Goal: Task Accomplishment & Management: Use online tool/utility

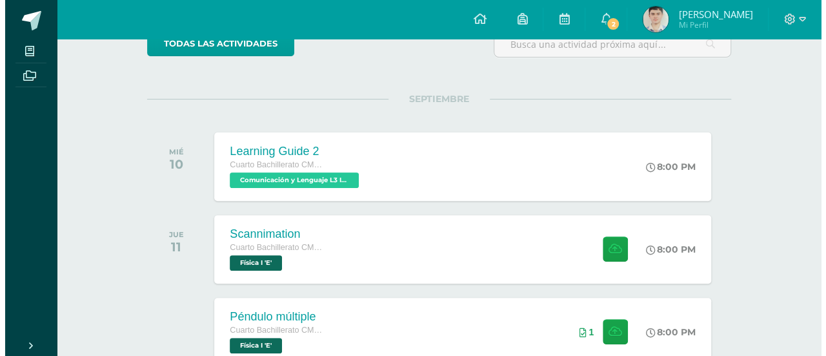
scroll to position [129, 0]
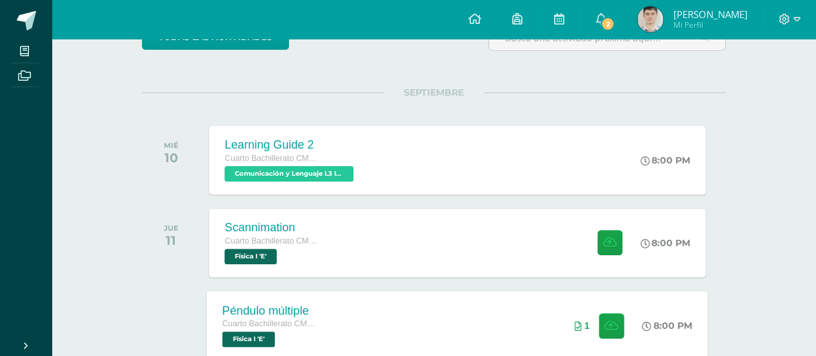
click at [471, 309] on div "Péndulo múltiple Cuarto Bachillerato CMP Bachillerato en CCLL con Orientación e…" at bounding box center [457, 324] width 501 height 69
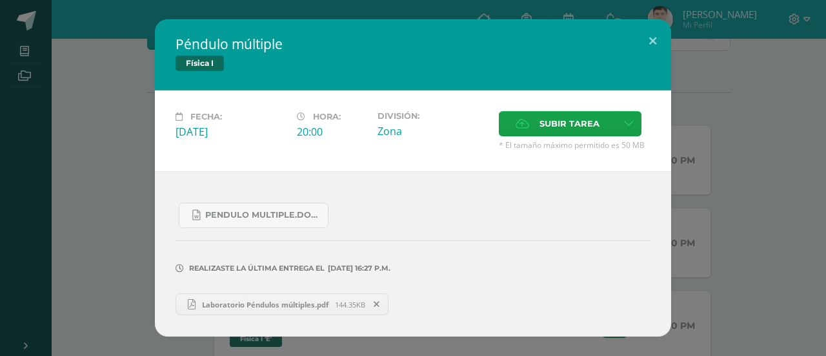
click at [377, 301] on icon at bounding box center [377, 303] width 6 height 9
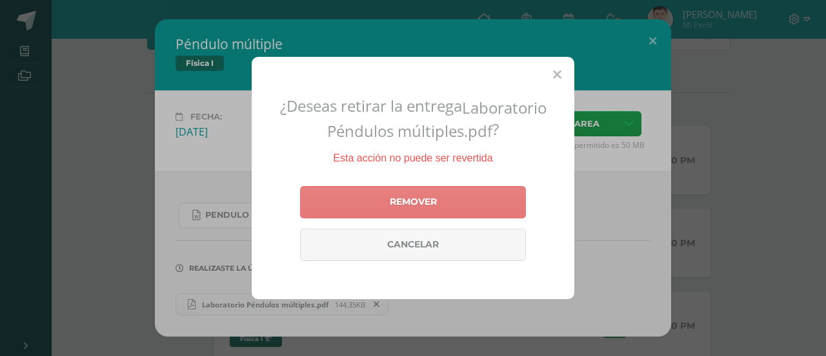
click at [393, 201] on link "Remover" at bounding box center [413, 202] width 226 height 32
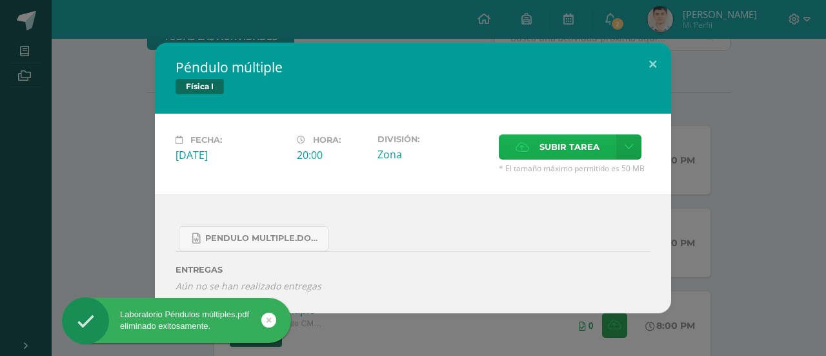
click at [554, 149] on span "Subir tarea" at bounding box center [569, 147] width 60 height 24
click at [0, 0] on input "Subir tarea" at bounding box center [0, 0] width 0 height 0
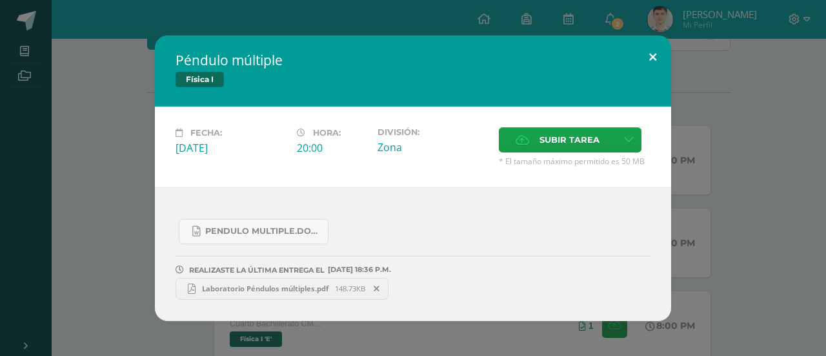
click at [648, 54] on button at bounding box center [652, 57] width 37 height 44
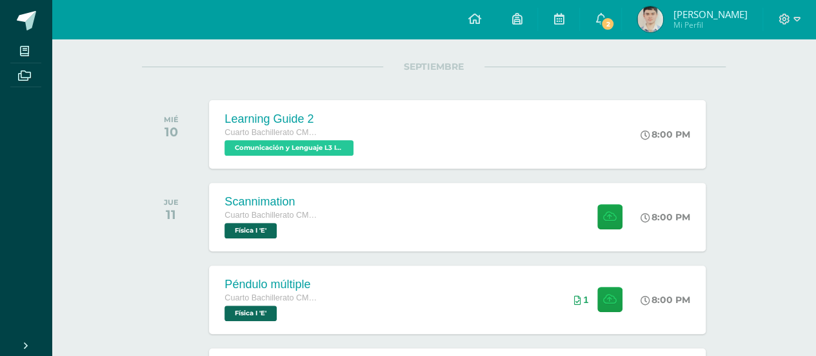
scroll to position [194, 0]
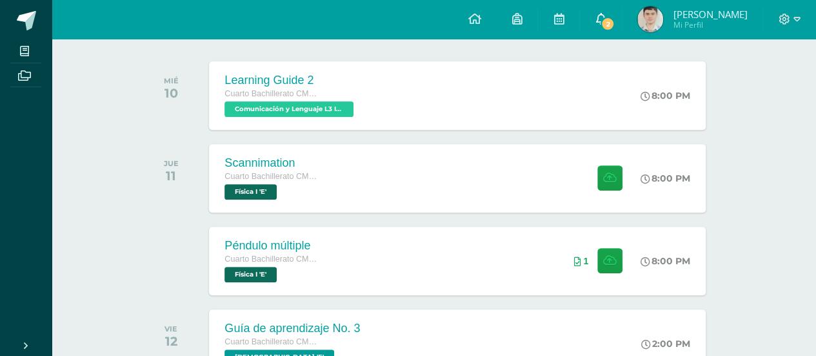
click at [615, 20] on span "2" at bounding box center [608, 24] width 14 height 14
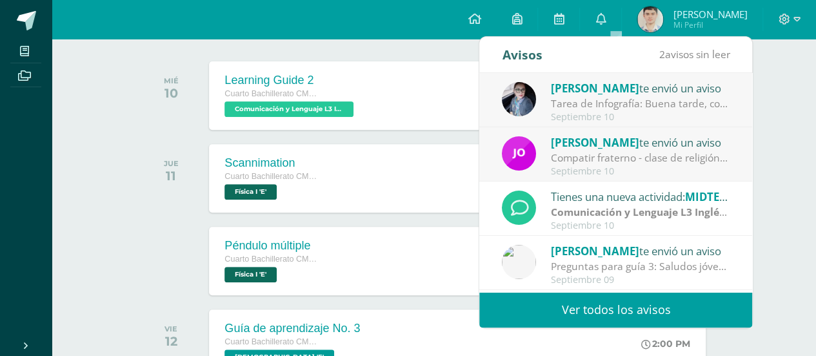
click at [628, 303] on link "Ver todos los avisos" at bounding box center [615, 309] width 273 height 35
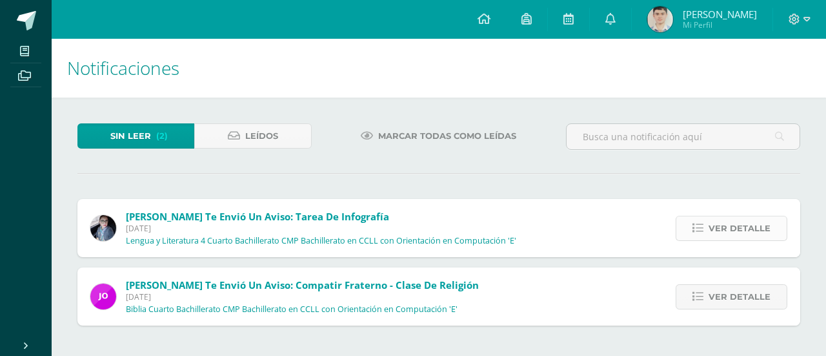
click at [752, 225] on span "Ver detalle" at bounding box center [740, 228] width 62 height 24
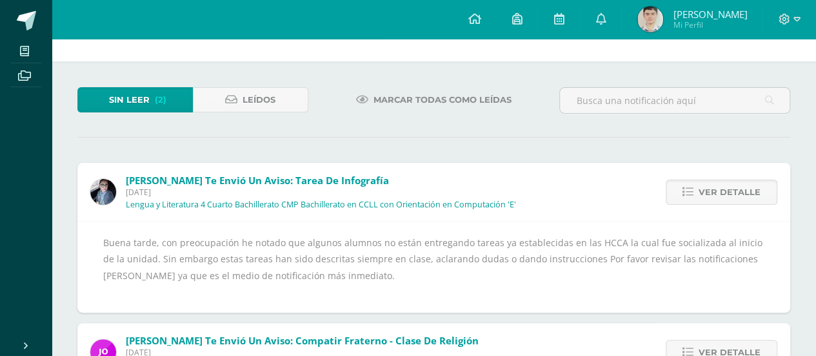
scroll to position [65, 0]
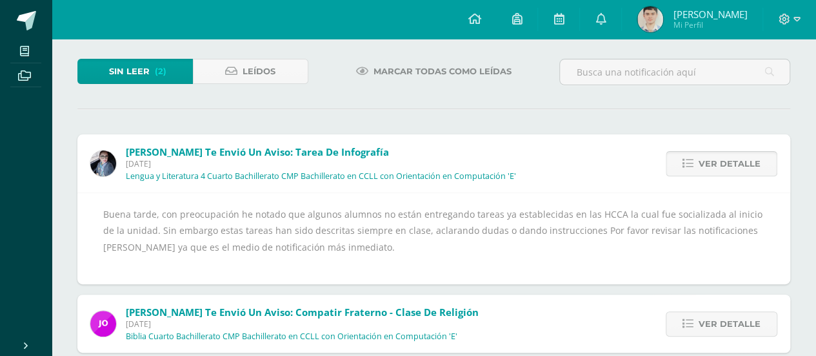
click at [712, 165] on span "Ver detalle" at bounding box center [730, 164] width 62 height 24
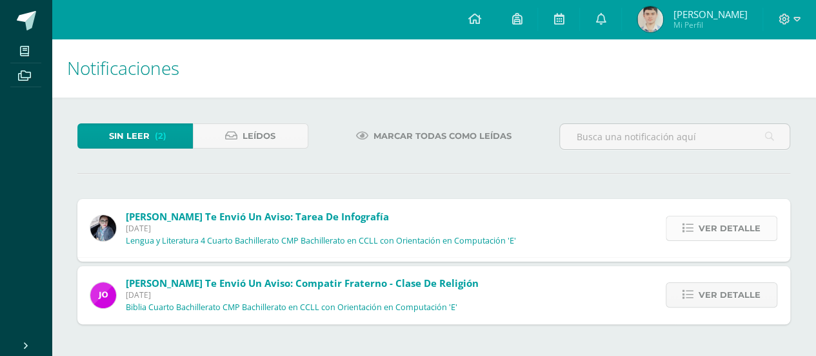
scroll to position [0, 0]
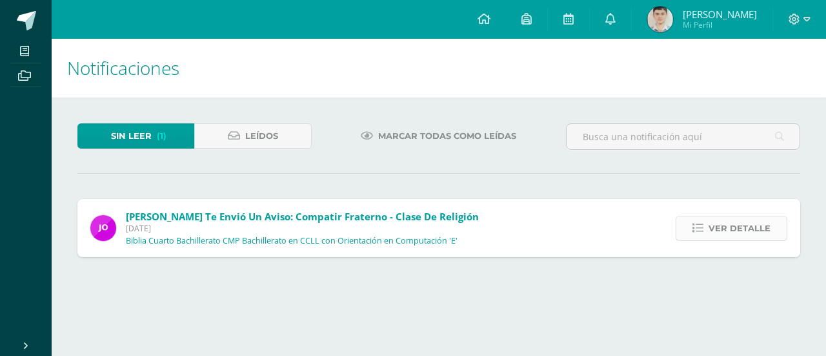
click at [722, 234] on span "Ver detalle" at bounding box center [740, 228] width 62 height 24
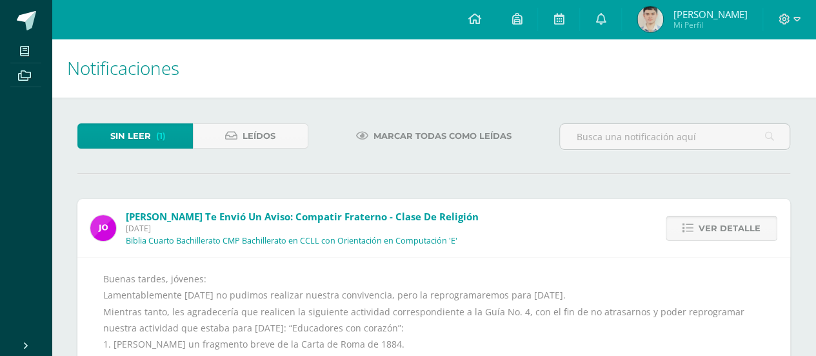
click at [722, 224] on span "Ver detalle" at bounding box center [730, 228] width 62 height 24
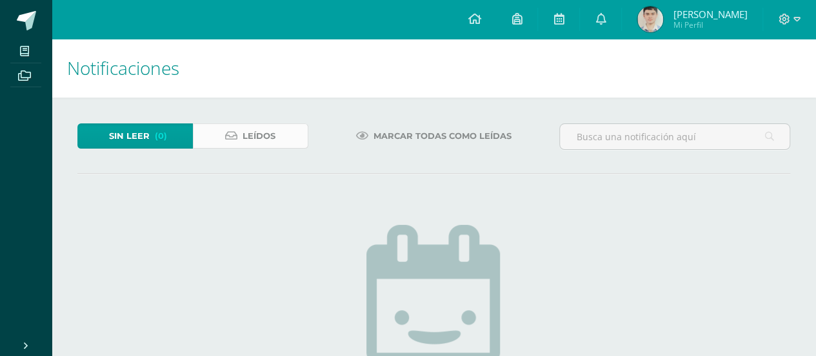
click at [283, 133] on link "Leídos" at bounding box center [251, 135] width 116 height 25
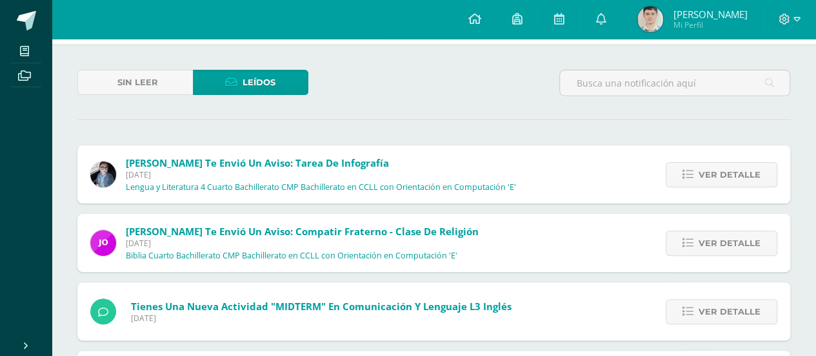
scroll to position [129, 0]
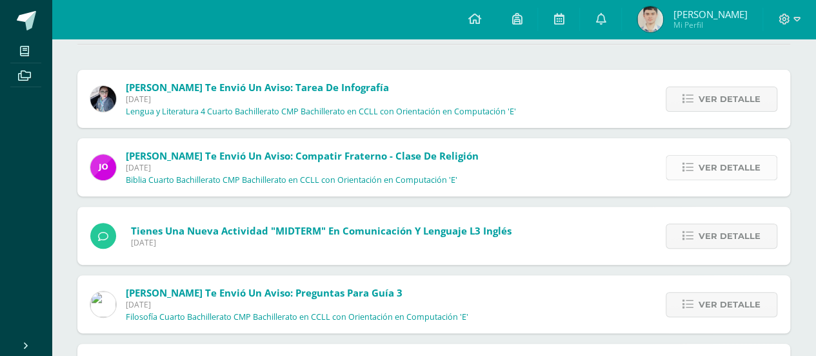
click at [716, 159] on span "Ver detalle" at bounding box center [730, 168] width 62 height 24
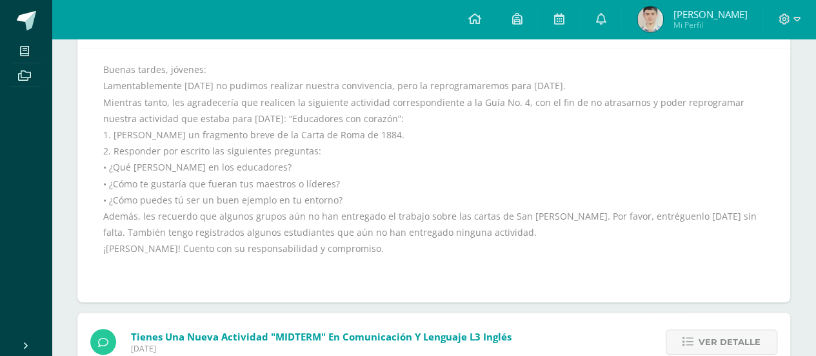
scroll to position [258, 0]
